Goal: Transaction & Acquisition: Purchase product/service

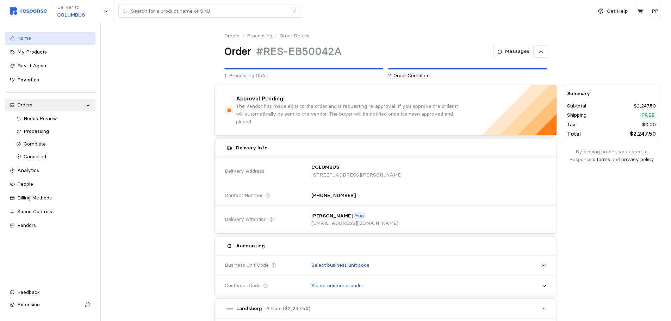
click at [36, 43] on link "Home" at bounding box center [50, 38] width 90 height 13
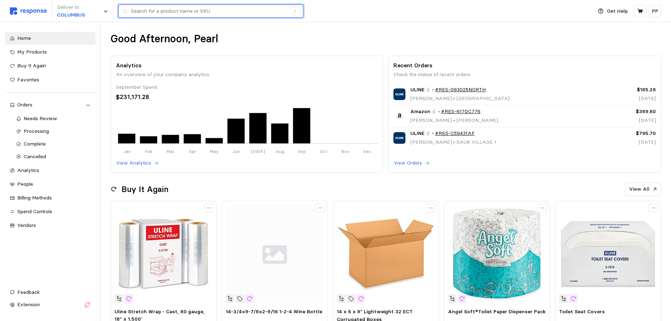
click at [188, 13] on input "text" at bounding box center [209, 11] width 156 height 13
click at [187, 12] on input "creamer" at bounding box center [209, 11] width 156 height 13
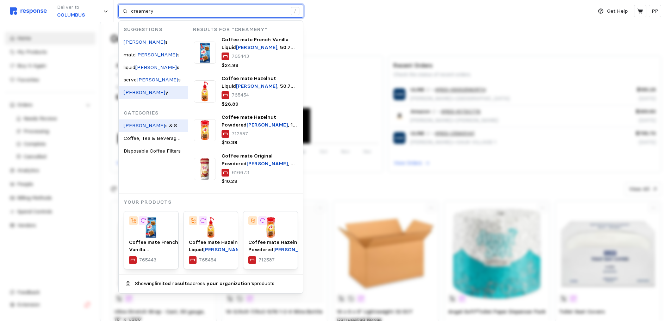
type input "Creamers & Sweeteners"
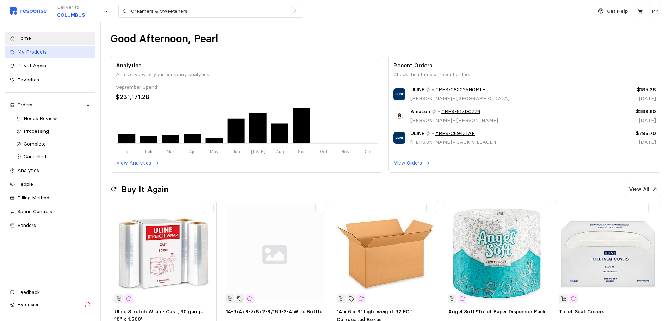
click at [64, 52] on div "My Products" at bounding box center [53, 52] width 73 height 8
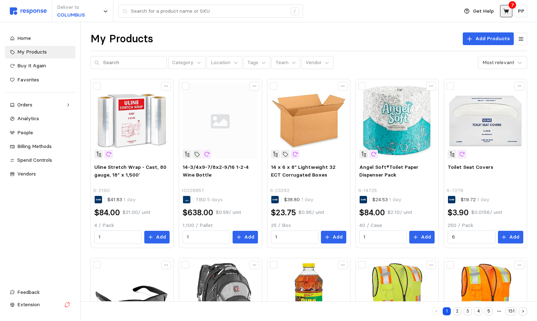
click at [506, 11] on icon at bounding box center [506, 10] width 6 height 5
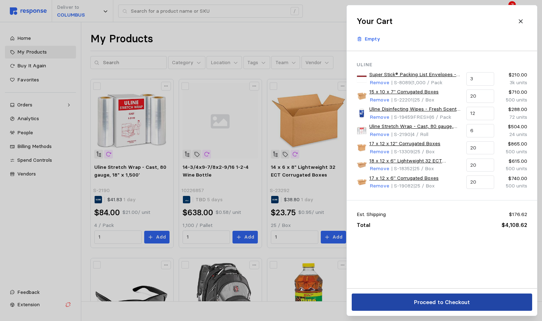
click at [476, 305] on button "Proceed to Checkout" at bounding box center [442, 301] width 181 height 17
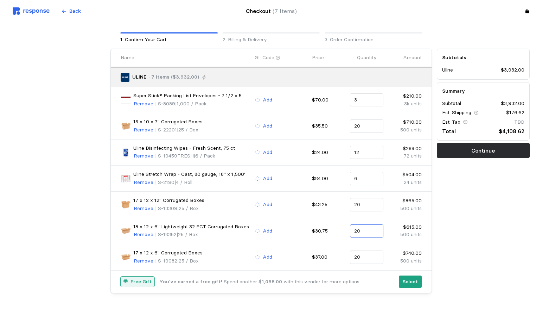
scroll to position [35, 0]
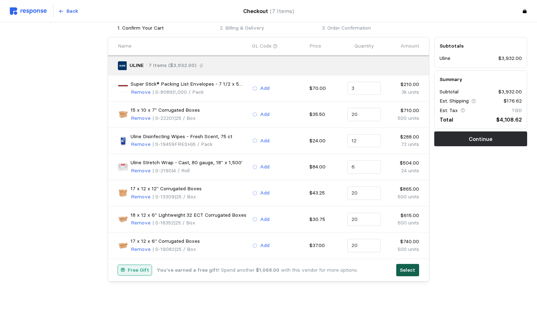
click at [416, 272] on button "Select" at bounding box center [407, 270] width 23 height 13
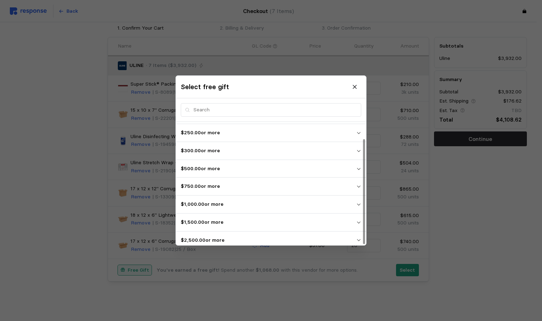
scroll to position [19, 0]
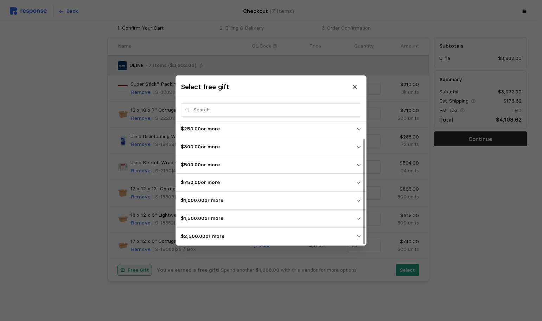
click at [260, 230] on span "$2,500.00 or more" at bounding box center [269, 236] width 176 height 13
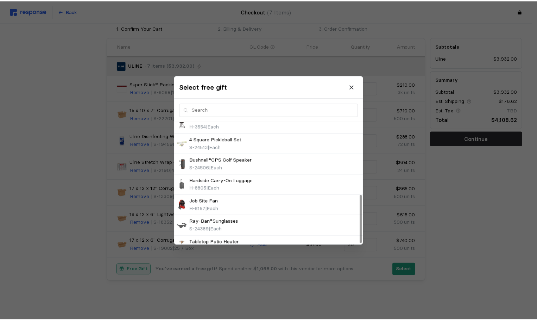
scroll to position [184, 0]
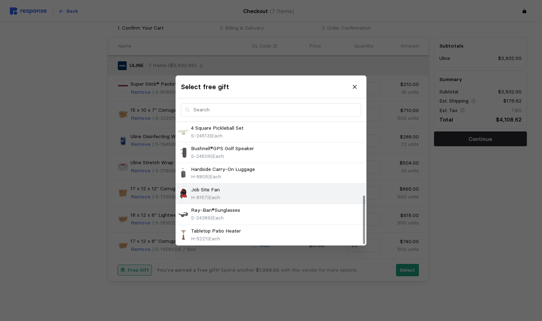
click at [249, 198] on div "Job Site Fan H-8157 | Each" at bounding box center [271, 193] width 186 height 15
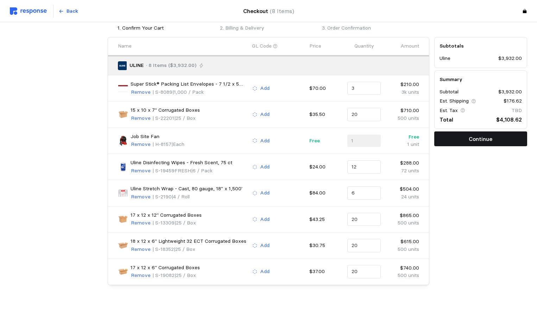
click at [466, 144] on button "Continue" at bounding box center [480, 138] width 93 height 15
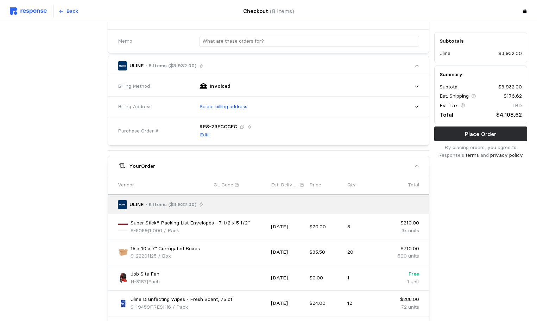
scroll to position [211, 0]
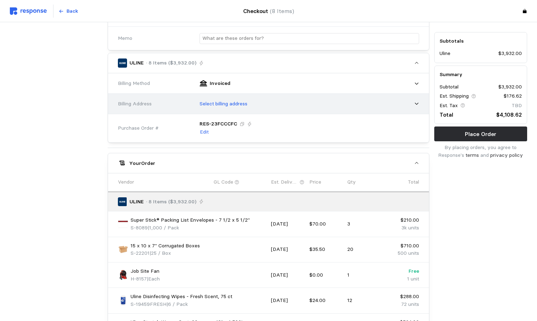
click at [268, 102] on div "Select billing address" at bounding box center [307, 104] width 225 height 18
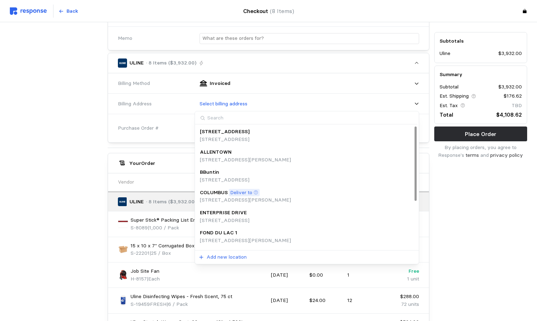
click at [228, 195] on div "COLUMBUS Deliver to" at bounding box center [245, 193] width 91 height 8
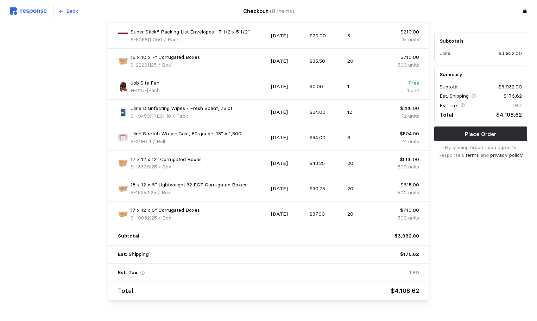
scroll to position [425, 0]
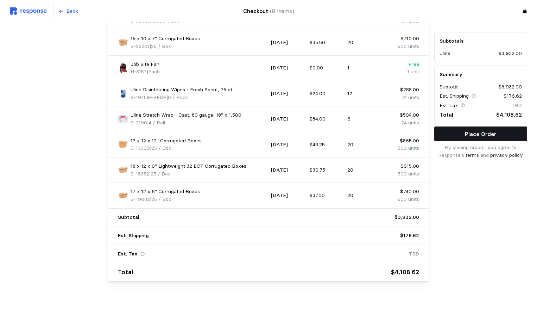
click at [477, 127] on button "Place Order" at bounding box center [480, 133] width 93 height 15
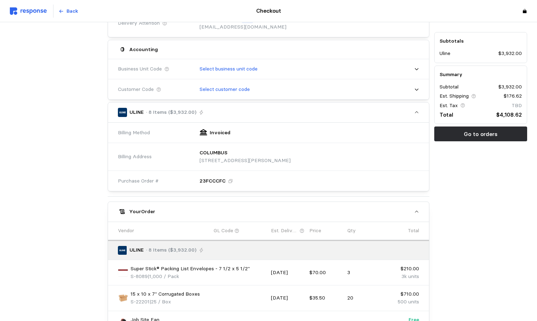
scroll to position [0, 0]
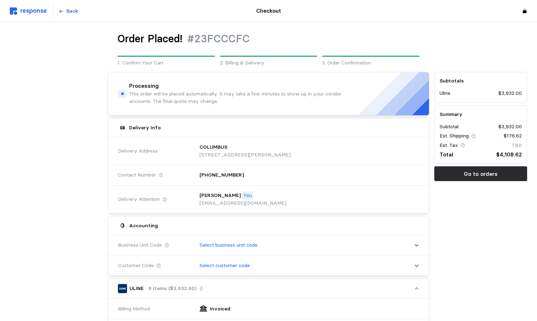
click at [37, 9] on img at bounding box center [28, 10] width 37 height 7
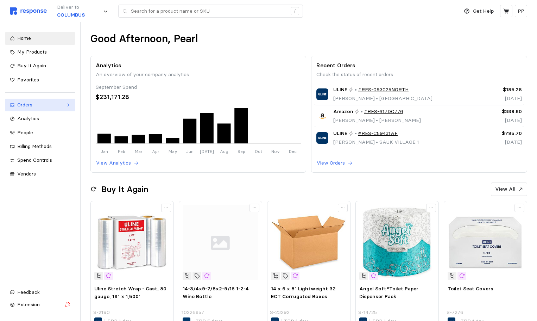
click at [47, 108] on div "Orders" at bounding box center [40, 105] width 46 height 8
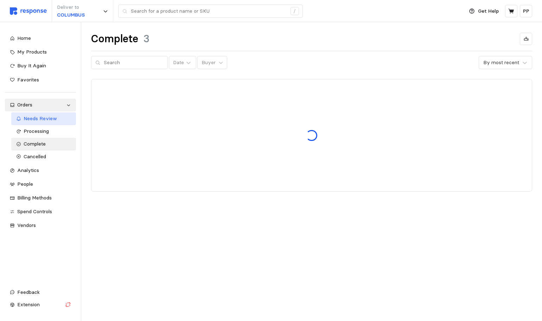
click at [48, 119] on span "Needs Review" at bounding box center [40, 118] width 33 height 6
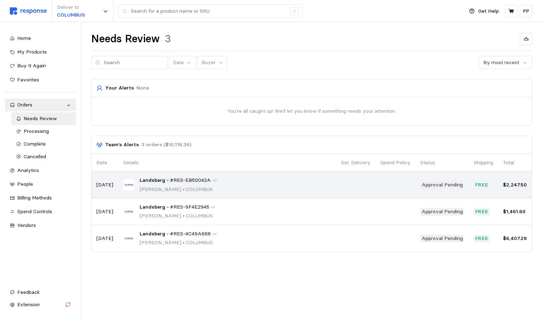
click at [287, 184] on div "Landsberg • #RES-EB50042A [PERSON_NAME] • [GEOGRAPHIC_DATA]" at bounding box center [227, 184] width 208 height 17
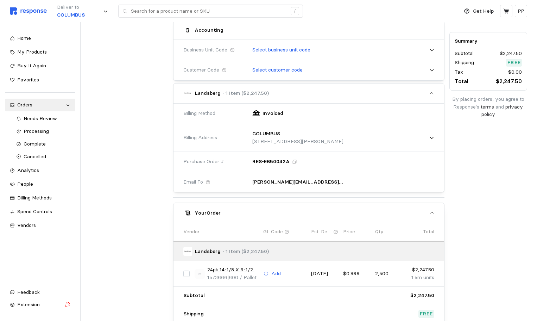
scroll to position [282, 0]
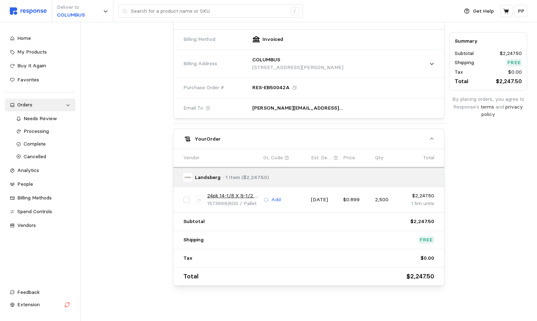
click at [187, 192] on div "24pk 14-1/8 X 9-1/2 X 6-3/8 RSC 32ECT Kraft 1573666 | 600 / Pallet Add [DATE] $…" at bounding box center [309, 199] width 256 height 20
click at [186, 206] on div "24pk 14-1/8 X 9-1/2 X 6-3/8 RSC 32ECT Kraft 1573666 | 600 / Pallet Add [DATE] $…" at bounding box center [309, 199] width 256 height 20
click at [189, 200] on input "checkbox" at bounding box center [186, 199] width 6 height 6
click at [187, 199] on input "checkbox" at bounding box center [186, 199] width 6 height 6
checkbox input "false"
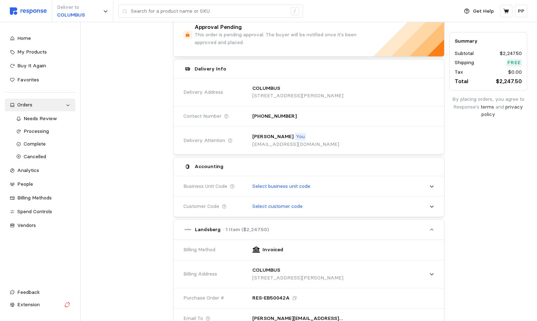
scroll to position [70, 0]
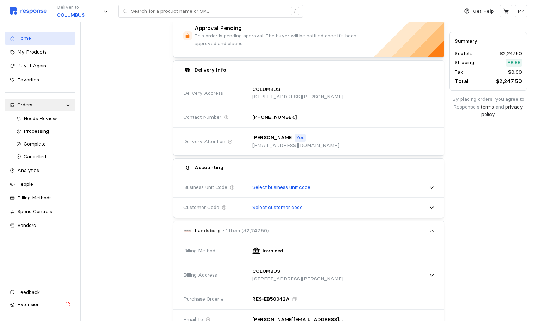
click at [53, 37] on div "Home" at bounding box center [43, 38] width 53 height 8
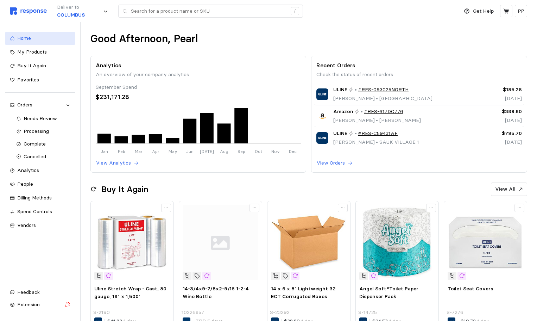
click at [37, 41] on div "Home" at bounding box center [43, 38] width 53 height 8
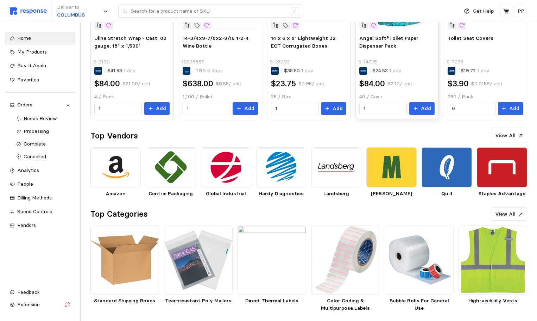
scroll to position [251, 0]
